Goal: Task Accomplishment & Management: Use online tool/utility

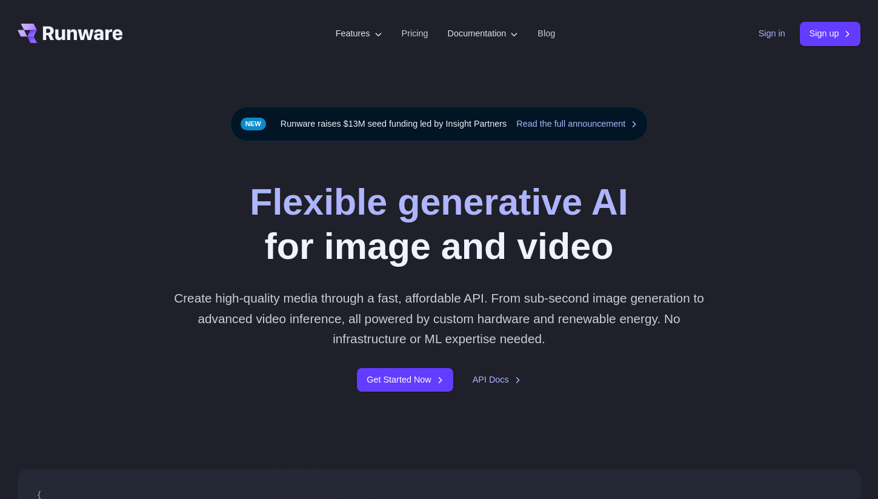
click at [769, 33] on link "Sign in" at bounding box center [771, 34] width 27 height 14
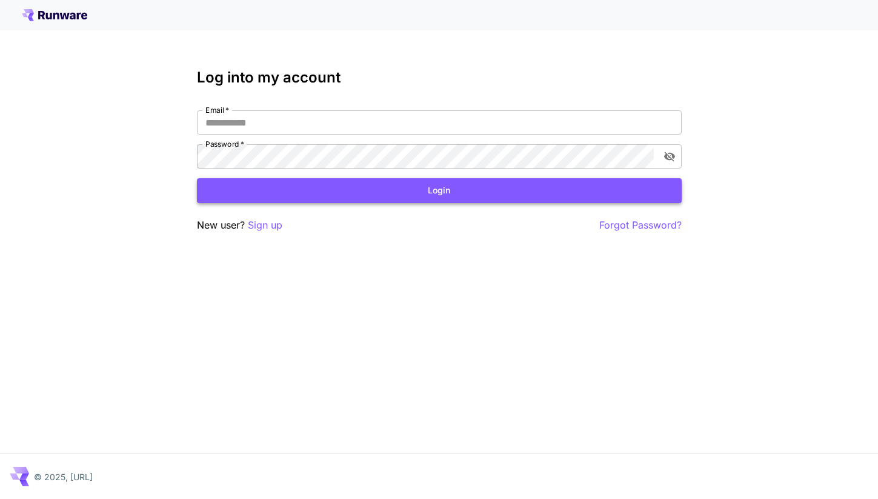
type input "**********"
click at [429, 187] on button "Login" at bounding box center [439, 190] width 485 height 25
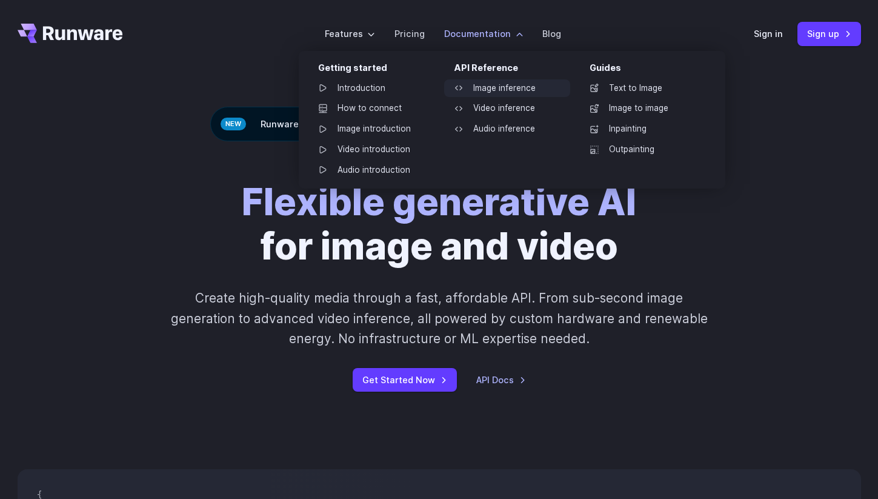
click at [501, 88] on link "Image inference" at bounding box center [507, 88] width 126 height 18
